Goal: Information Seeking & Learning: Find specific fact

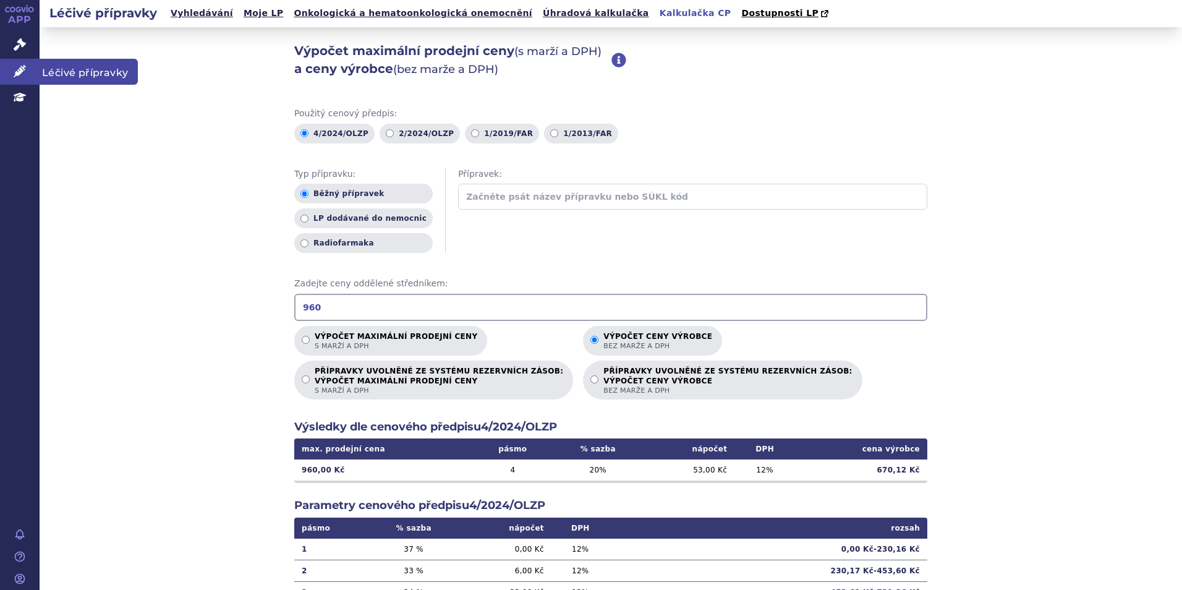
click at [25, 68] on icon at bounding box center [20, 71] width 12 height 12
click at [15, 69] on icon at bounding box center [20, 71] width 12 height 12
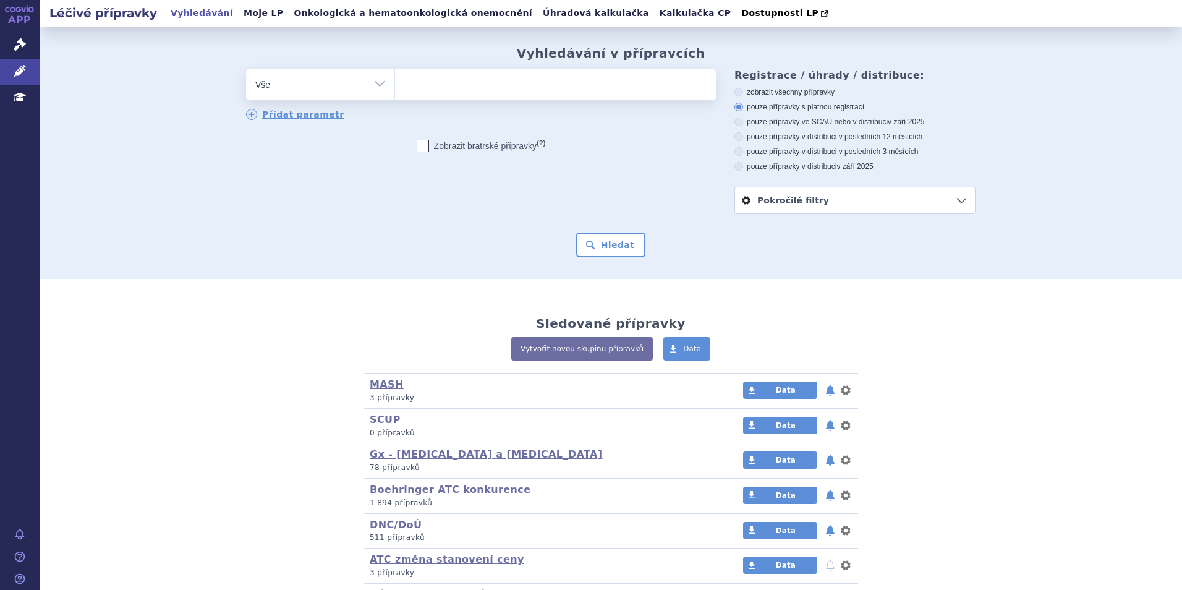
click at [498, 99] on span at bounding box center [555, 84] width 321 height 31
click at [395, 99] on select at bounding box center [395, 84] width 1 height 31
click at [497, 95] on ul at bounding box center [555, 82] width 321 height 26
click at [395, 95] on select at bounding box center [395, 84] width 1 height 31
click at [496, 90] on ul at bounding box center [555, 82] width 321 height 26
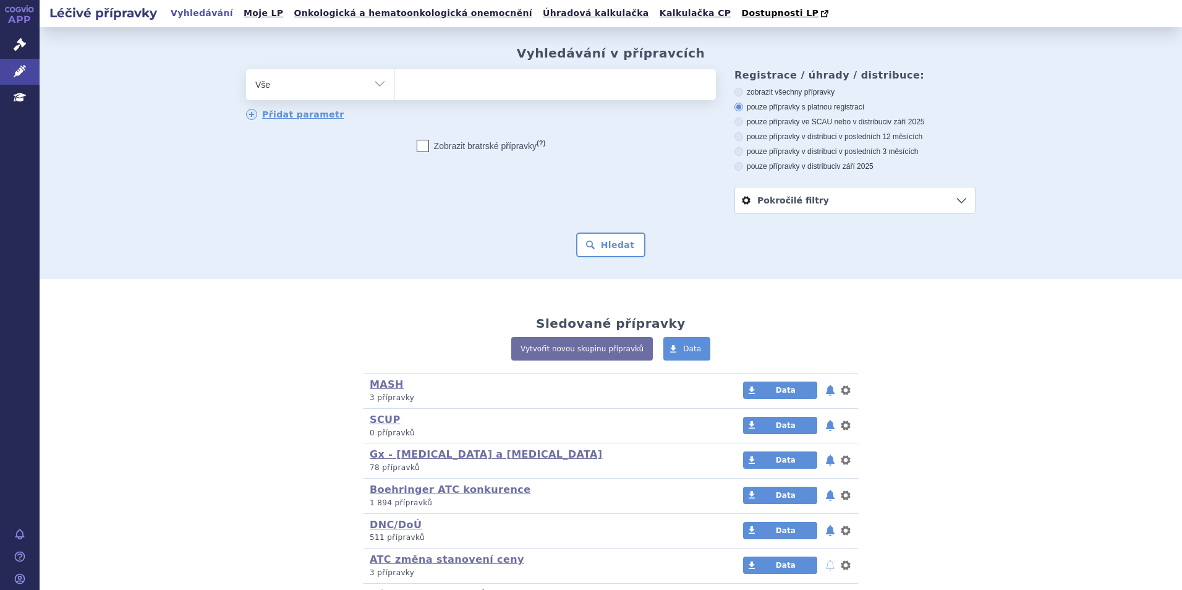
click at [395, 90] on select at bounding box center [395, 84] width 1 height 31
type input "oz"
type input "ozem"
type input "ozempi"
type input "ozempic"
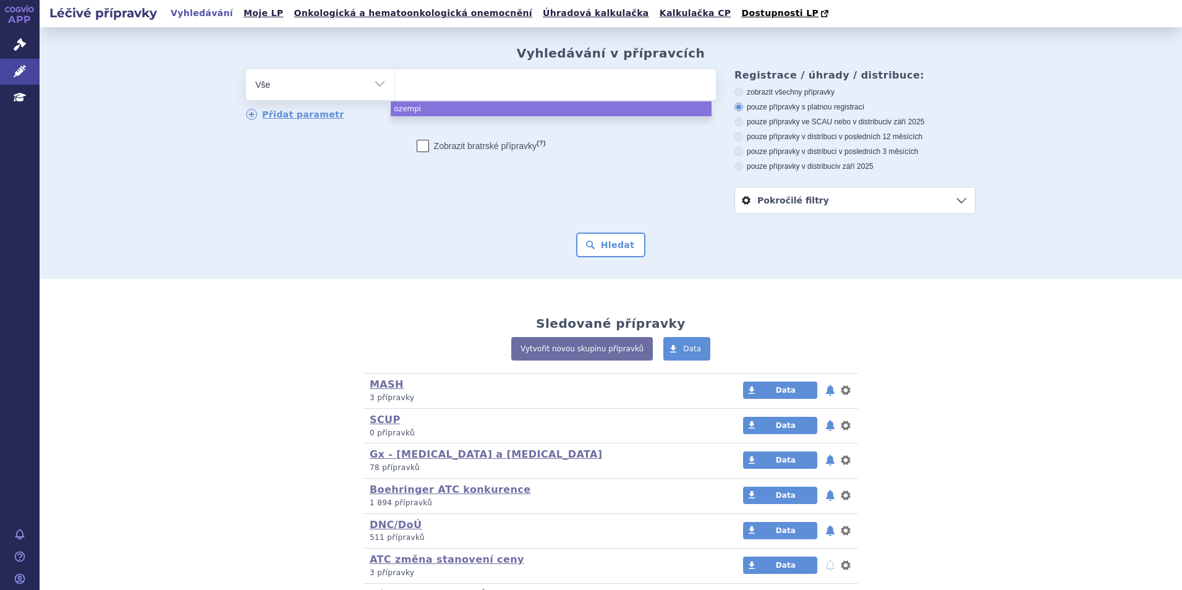
select select "ozempic"
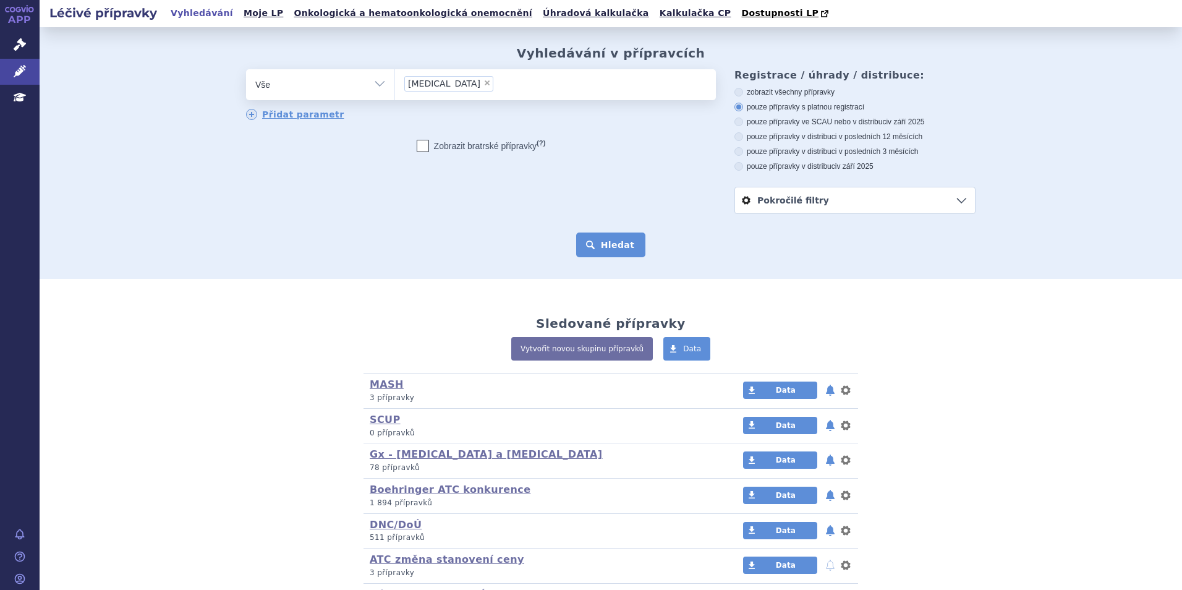
click at [590, 238] on button "Hledat" at bounding box center [611, 245] width 70 height 25
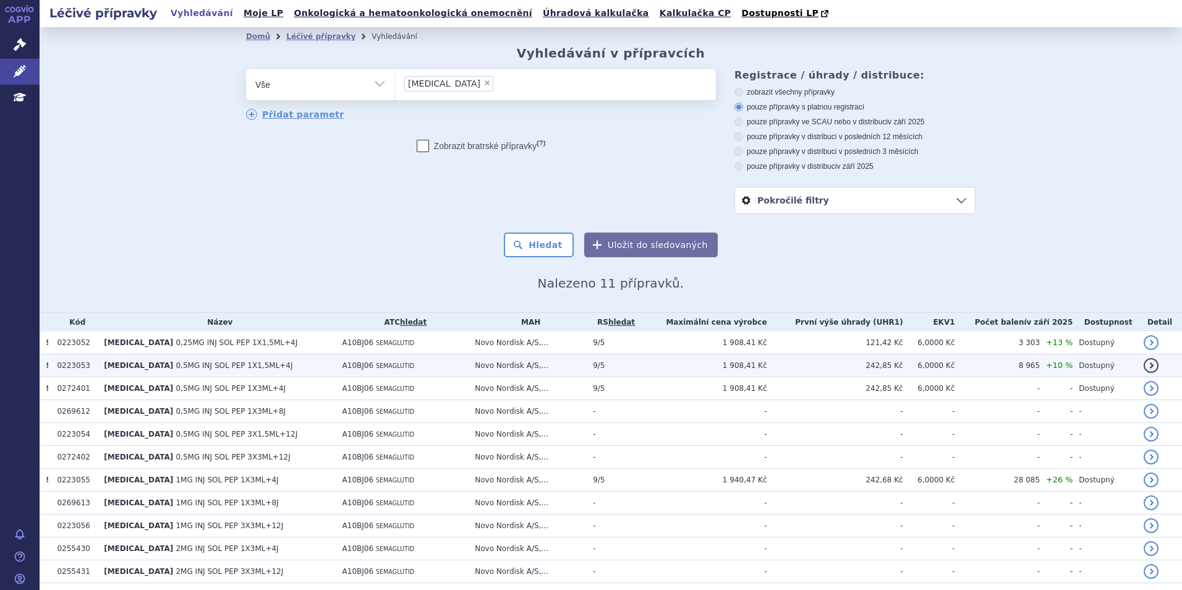
click at [392, 374] on td "A10BJ06 SEMAGLUTID" at bounding box center [402, 365] width 133 height 23
click at [391, 369] on td "A10BJ06 SEMAGLUTID" at bounding box center [402, 365] width 133 height 23
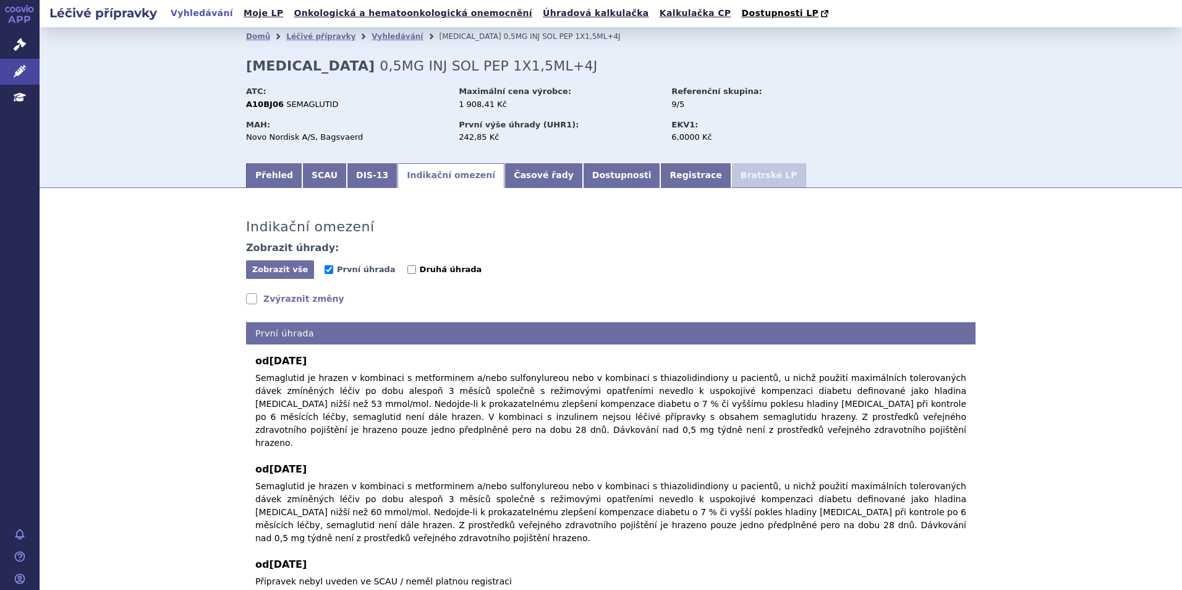
click at [408, 275] on label "Druhá úhrada" at bounding box center [445, 269] width 75 height 12
click at [408, 274] on input "Druhá úhrada" at bounding box center [412, 269] width 9 height 9
checkbox input "true"
click at [330, 275] on label "První úhrada" at bounding box center [360, 269] width 70 height 12
click at [330, 274] on input "První úhrada" at bounding box center [329, 269] width 9 height 9
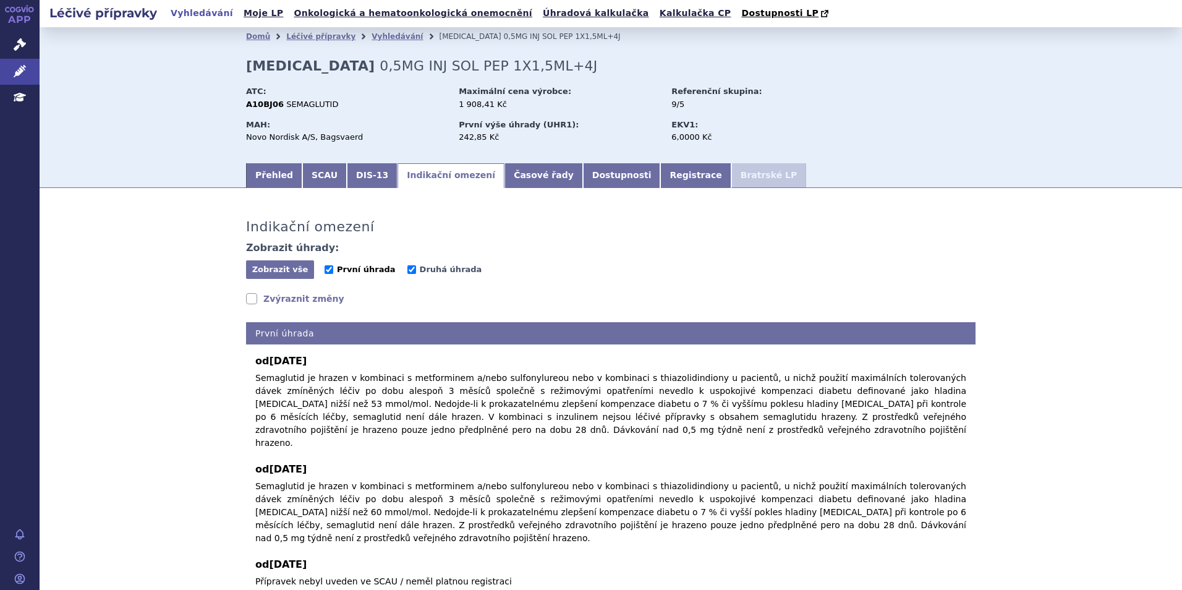
checkbox input "false"
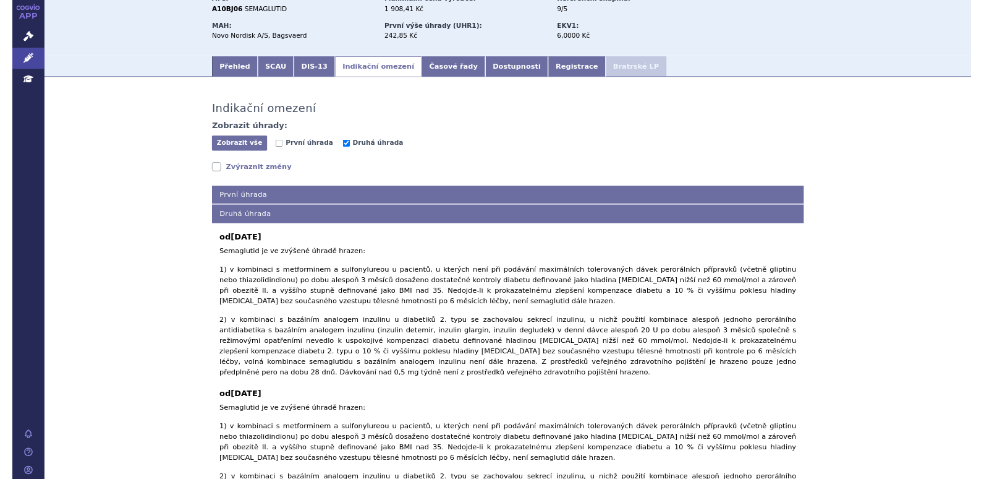
scroll to position [124, 0]
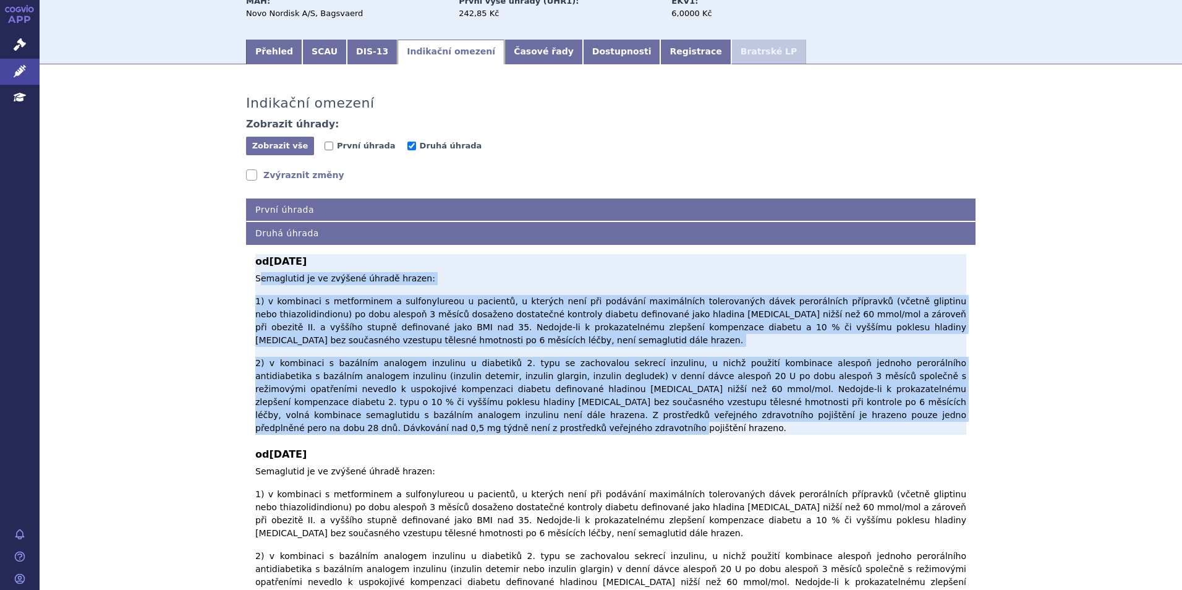
drag, startPoint x: 255, startPoint y: 280, endPoint x: 906, endPoint y: 396, distance: 661.0
click at [906, 396] on p "Semaglutid je ve zvýšené úhradě hrazen: 1) v kombinaci s metforminem a sulfonyl…" at bounding box center [610, 353] width 711 height 163
copy p "emaglutid je ve zvýšené úhradě hrazen: 1) v kombinaci s metforminem a sulfonylu…"
click at [325, 272] on div "od 01.09.2023 Semaglutid je ve zvýšené úhradě hrazen: 1) v kombinaci s metformi…" at bounding box center [610, 344] width 711 height 181
drag, startPoint x: 253, startPoint y: 275, endPoint x: 903, endPoint y: 401, distance: 662.1
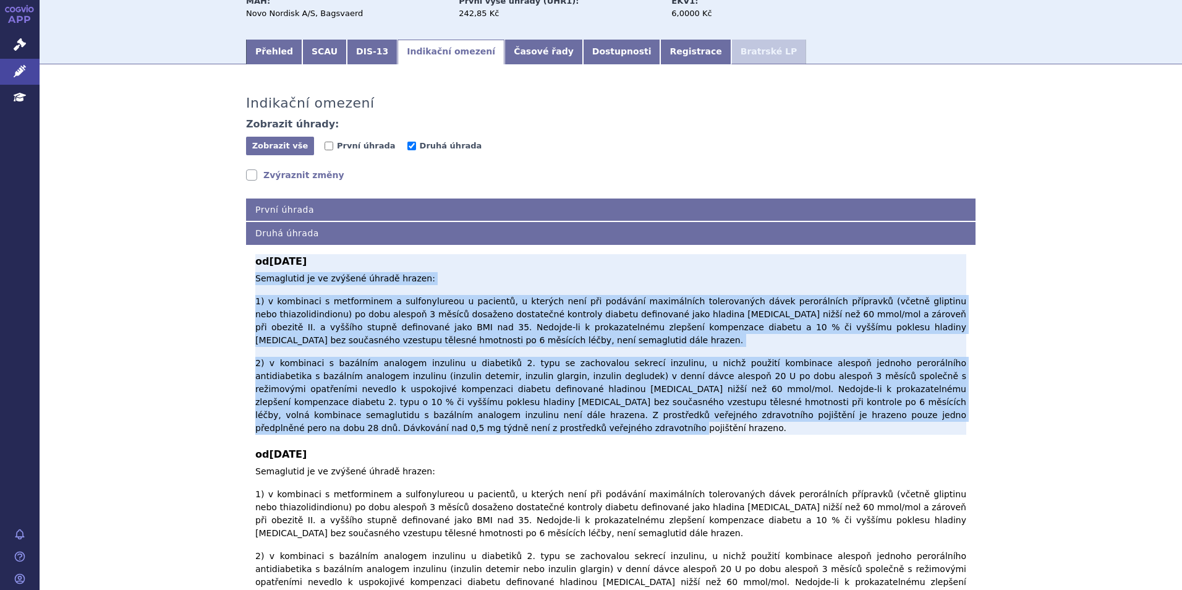
click at [903, 401] on p "Semaglutid je ve zvýšené úhradě hrazen: 1) v kombinaci s metforminem a sulfonyl…" at bounding box center [610, 353] width 711 height 163
copy p "Semaglutid je ve zvýšené úhradě hrazen: 1) v kombinaci s metforminem a sulfonyl…"
click at [727, 283] on p "Semaglutid je ve zvýšené úhradě hrazen: 1) v kombinaci s metforminem a sulfonyl…" at bounding box center [610, 353] width 711 height 163
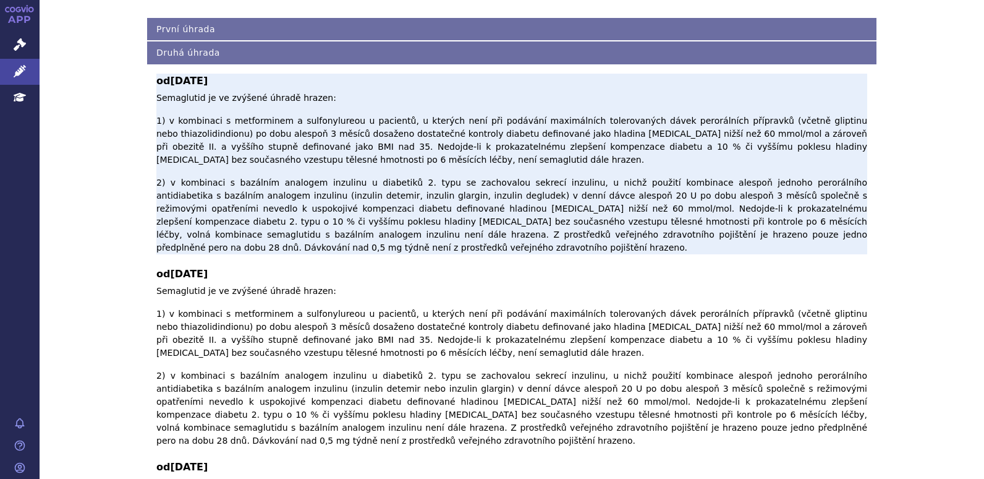
scroll to position [309, 0]
